Goal: Information Seeking & Learning: Learn about a topic

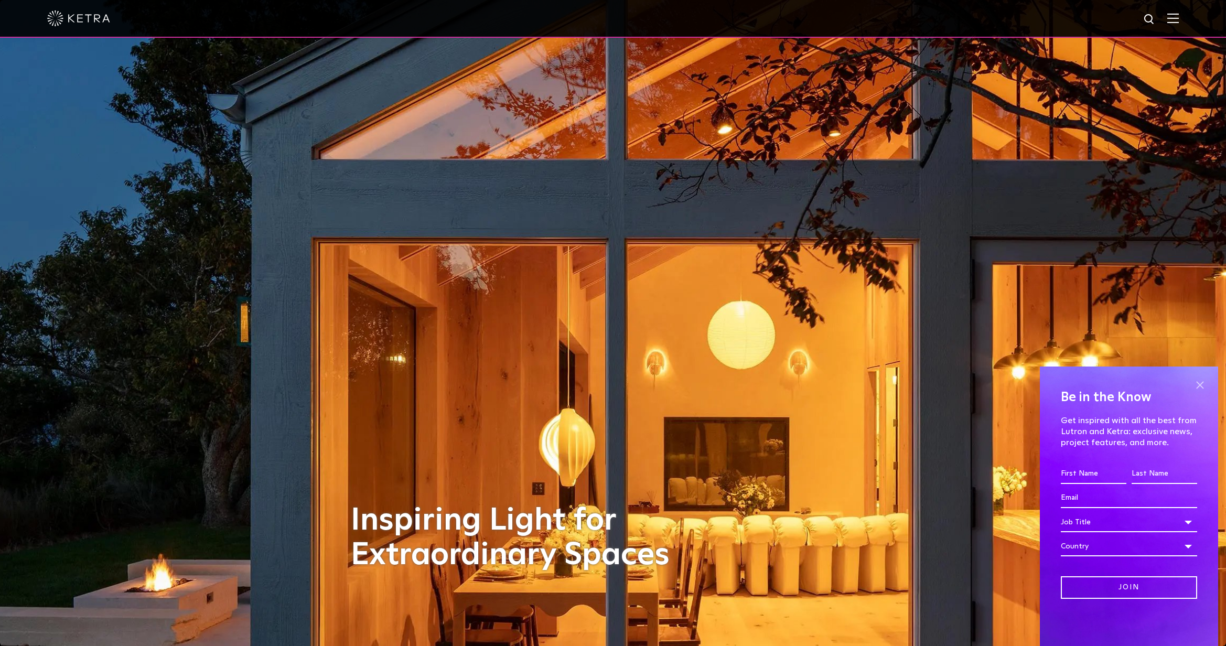
click at [1200, 383] on span at bounding box center [1200, 385] width 16 height 16
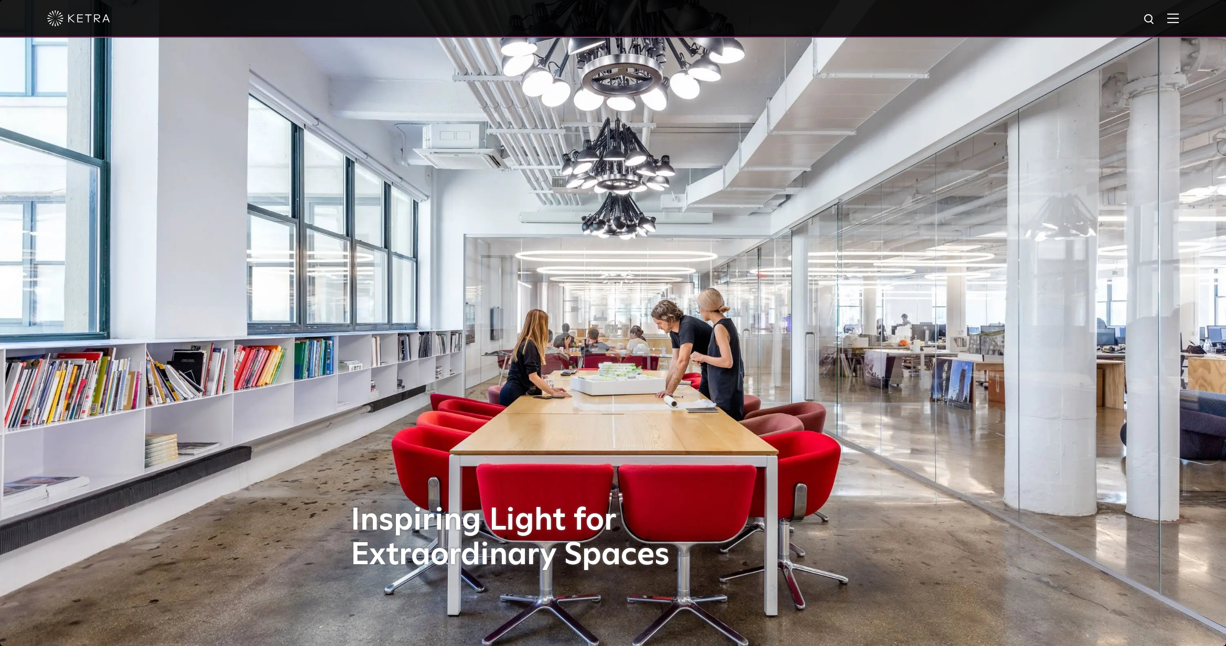
click at [1179, 18] on img at bounding box center [1173, 18] width 12 height 10
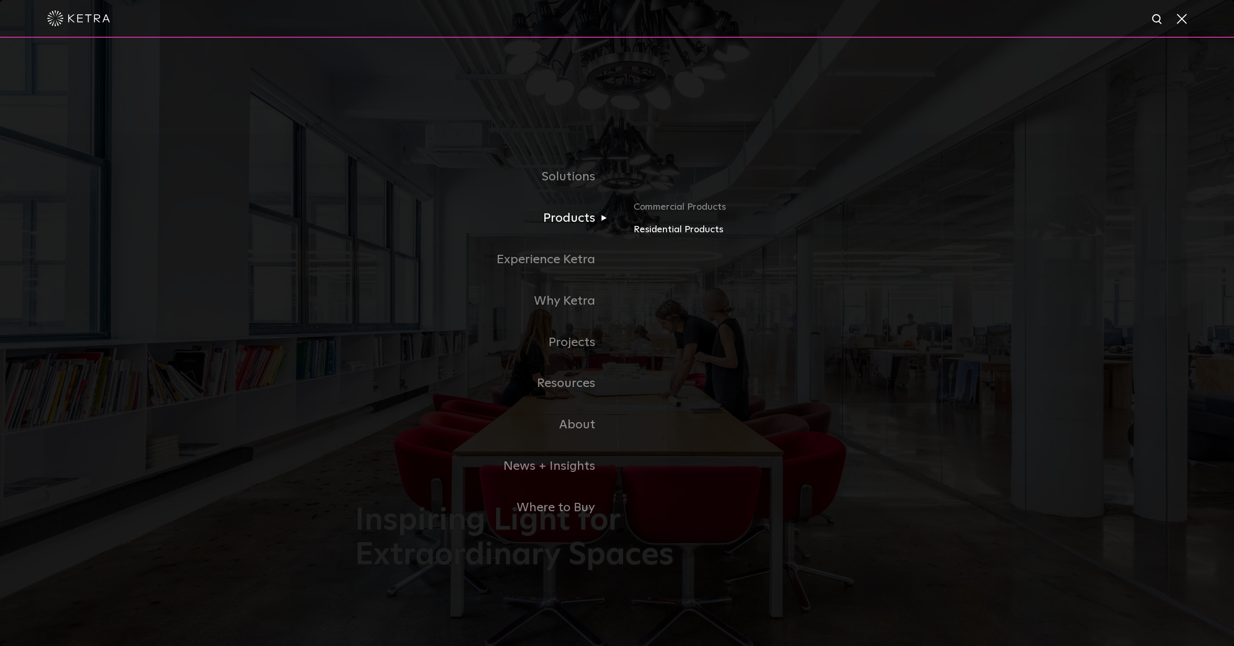
click at [653, 232] on link "Residential Products" at bounding box center [755, 229] width 245 height 15
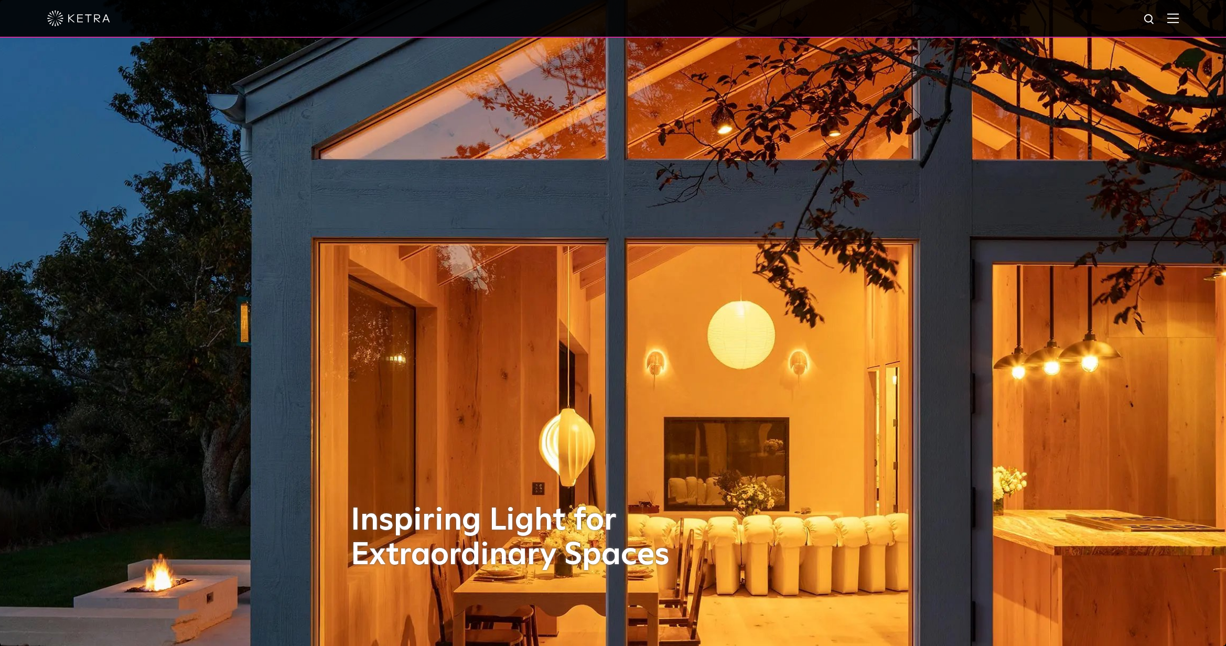
click at [1179, 21] on img at bounding box center [1173, 18] width 12 height 10
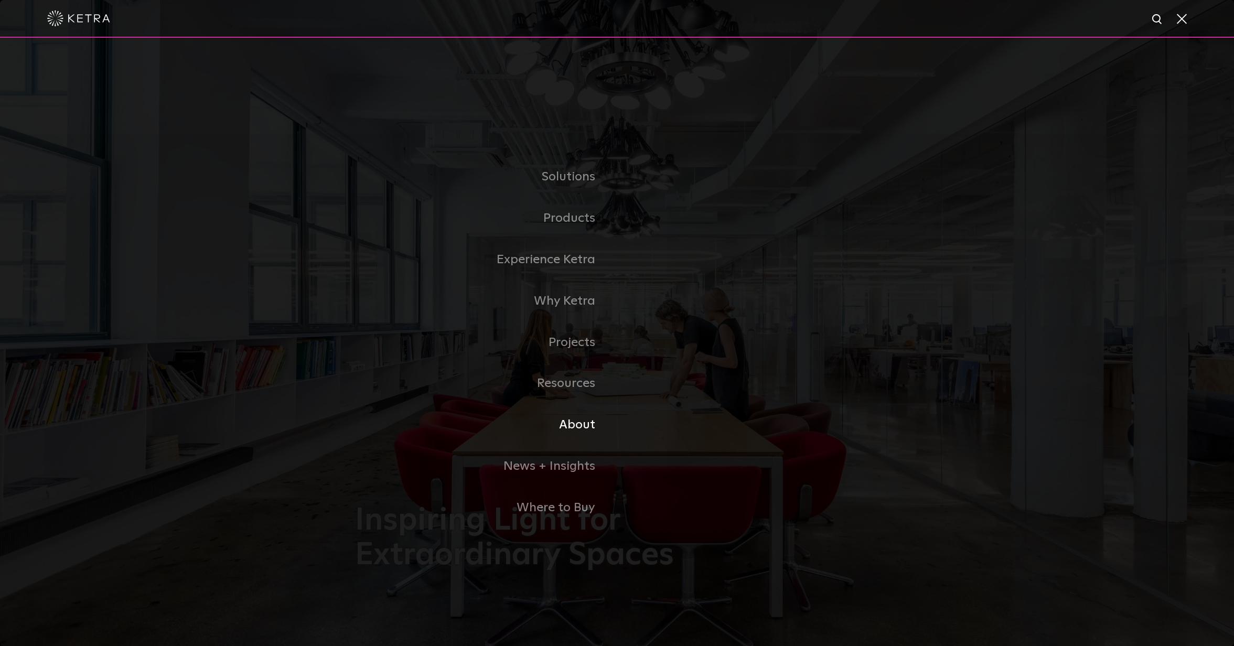
drag, startPoint x: 588, startPoint y: 426, endPoint x: 607, endPoint y: 425, distance: 18.4
click at [588, 426] on link "About" at bounding box center [486, 424] width 262 height 41
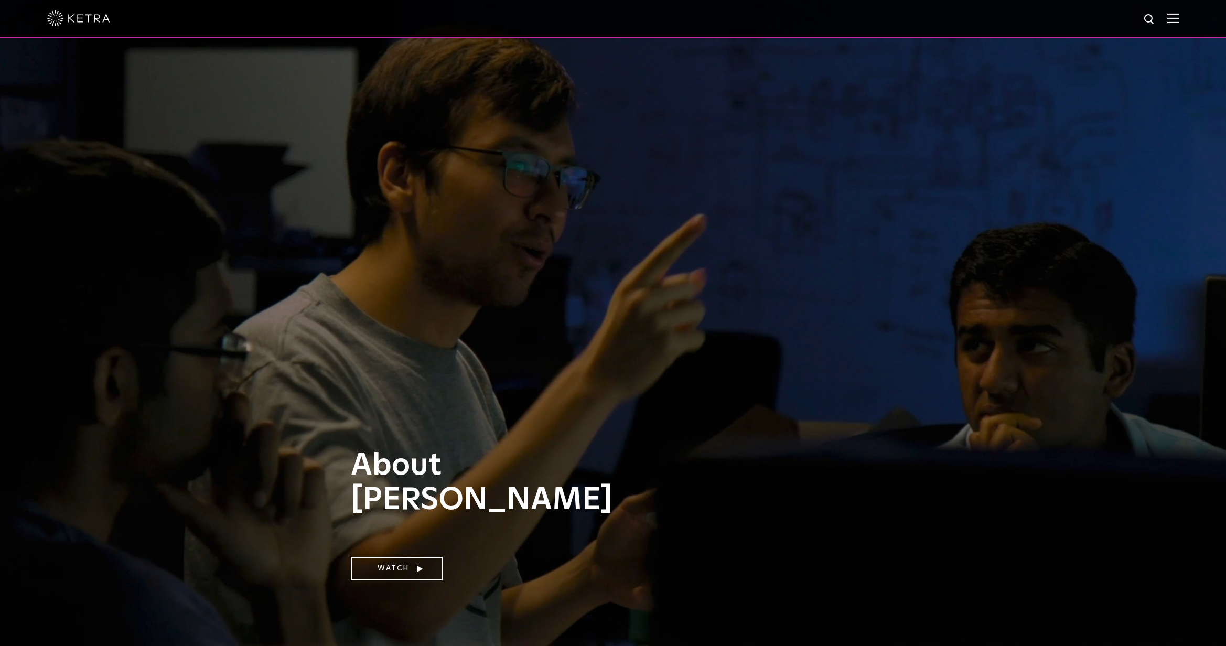
click at [1179, 16] on img at bounding box center [1173, 18] width 12 height 10
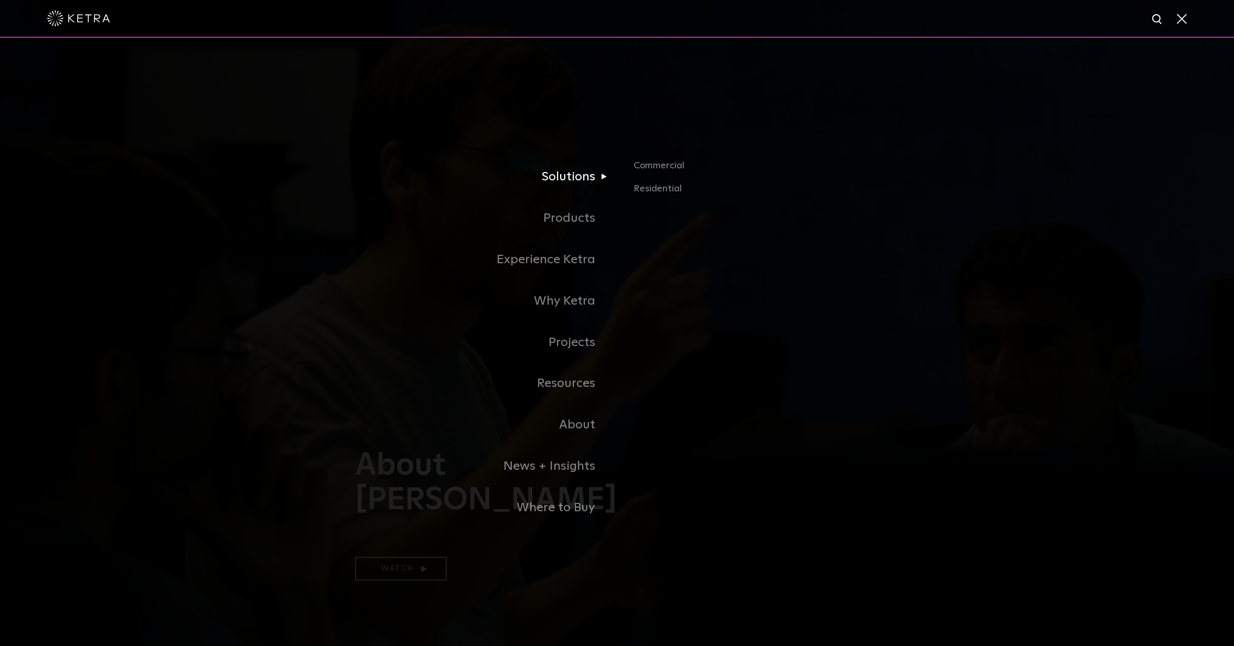
click at [566, 179] on link "Solutions" at bounding box center [486, 176] width 262 height 41
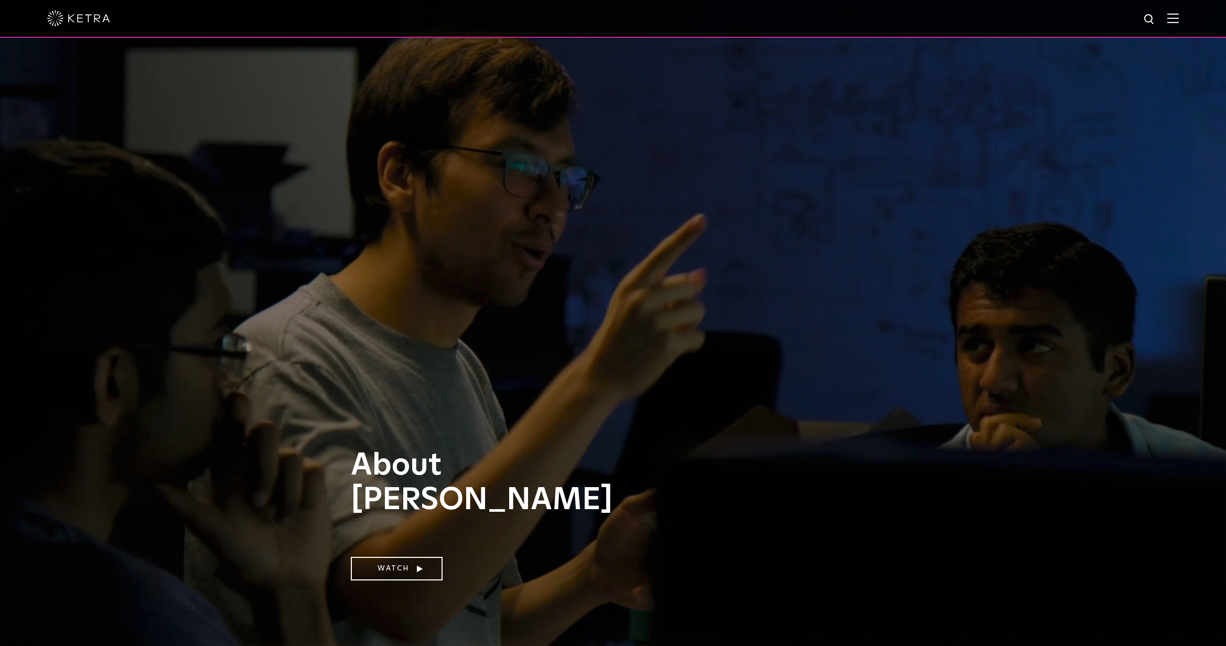
click at [1179, 12] on div at bounding box center [612, 18] width 1131 height 37
click at [1179, 20] on img at bounding box center [1173, 18] width 12 height 10
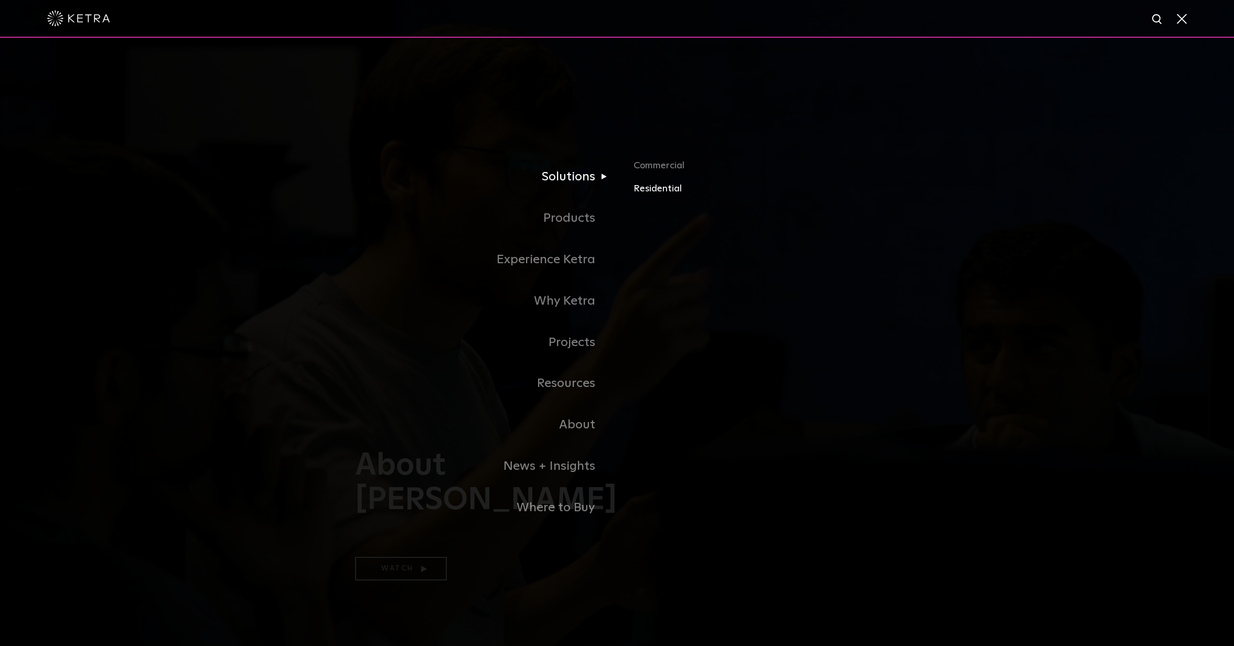
click at [664, 186] on link "Residential" at bounding box center [755, 188] width 245 height 15
